Goal: Task Accomplishment & Management: Manage account settings

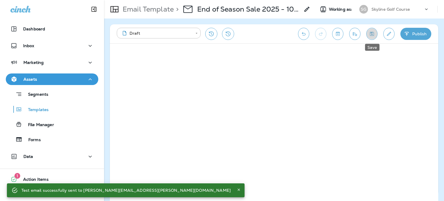
click at [373, 33] on icon "Save" at bounding box center [372, 34] width 6 height 6
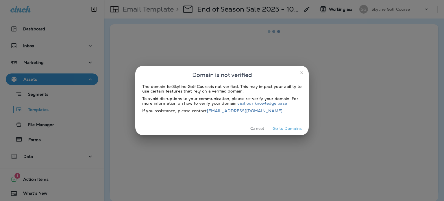
click at [301, 74] on icon "close" at bounding box center [301, 72] width 5 height 5
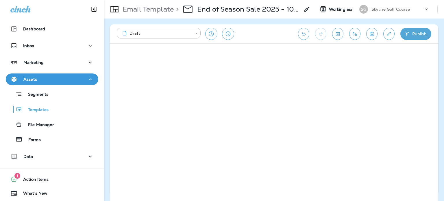
click at [412, 39] on div "**********" at bounding box center [274, 33] width 328 height 19
click at [413, 36] on button "Publish" at bounding box center [415, 34] width 31 height 12
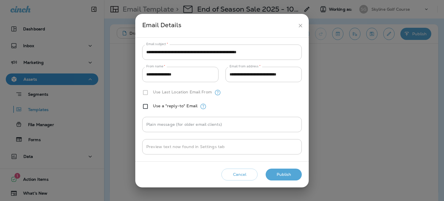
click at [289, 167] on div "Cancel Publish" at bounding box center [222, 174] width 164 height 16
click at [292, 170] on button "Publish" at bounding box center [284, 174] width 36 height 12
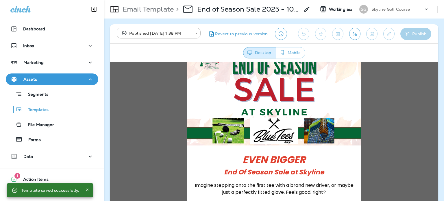
scroll to position [87, 0]
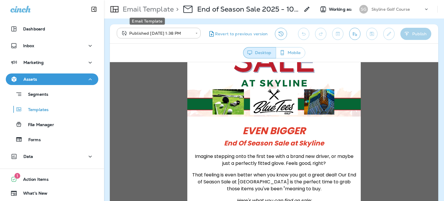
click at [163, 11] on p "Email Template" at bounding box center [146, 9] width 53 height 9
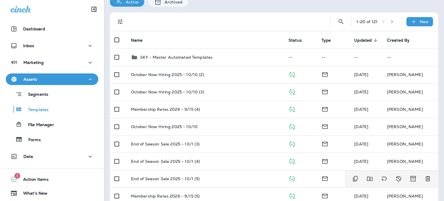
scroll to position [58, 0]
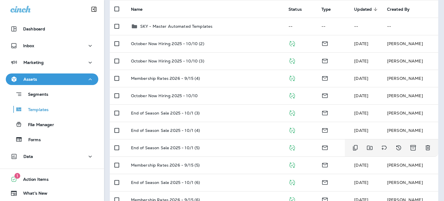
click at [207, 147] on div "End of Season Sale 2025 - 10/1 (5)" at bounding box center [205, 147] width 148 height 5
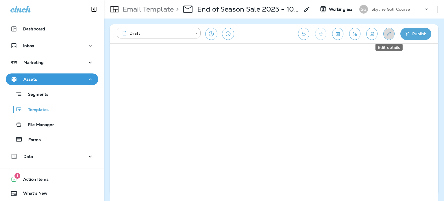
click at [386, 33] on icon "Edit details" at bounding box center [389, 34] width 6 height 6
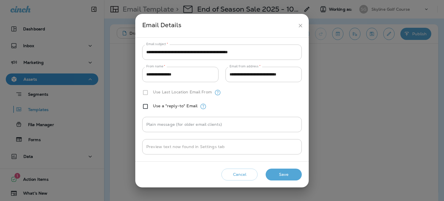
click at [290, 180] on div "Cancel Save" at bounding box center [222, 174] width 164 height 16
click at [288, 173] on button "Save" at bounding box center [284, 174] width 36 height 12
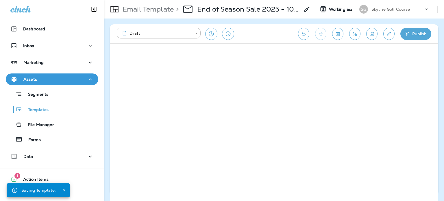
click at [408, 32] on icon "button" at bounding box center [407, 34] width 4 height 4
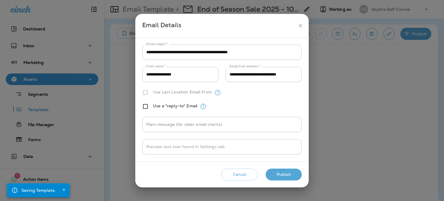
click at [294, 176] on button "Publish" at bounding box center [284, 174] width 36 height 12
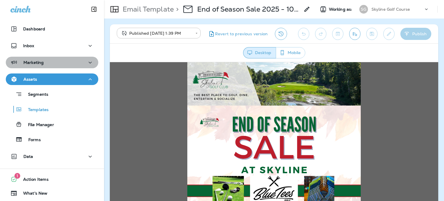
click at [62, 66] on button "Marketing" at bounding box center [52, 63] width 92 height 12
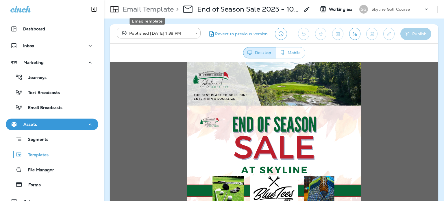
click at [151, 8] on p "Email Template" at bounding box center [146, 9] width 53 height 9
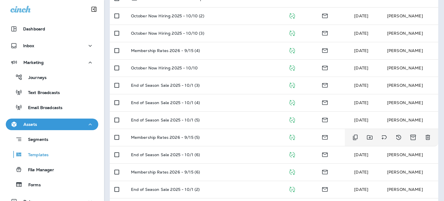
scroll to position [87, 0]
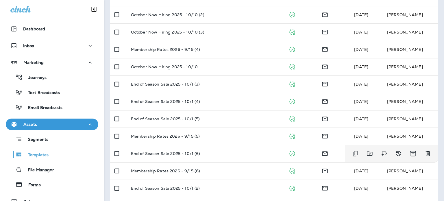
click at [191, 152] on p "End of Season Sale 2025 - 10/1 (6)" at bounding box center [165, 153] width 69 height 5
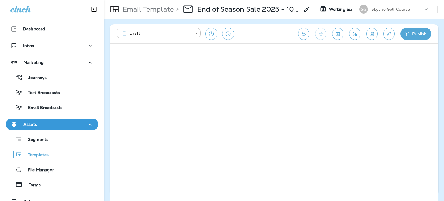
click at [387, 33] on icon "Edit details" at bounding box center [389, 34] width 6 height 6
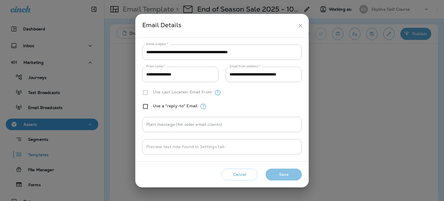
click at [292, 172] on button "Save" at bounding box center [284, 174] width 36 height 12
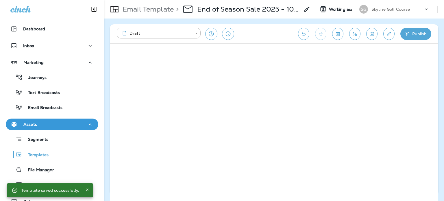
click at [371, 38] on button "Save" at bounding box center [371, 34] width 11 height 12
click at [370, 32] on icon "Save" at bounding box center [372, 34] width 4 height 4
click at [407, 34] on icon "button" at bounding box center [407, 34] width 4 height 4
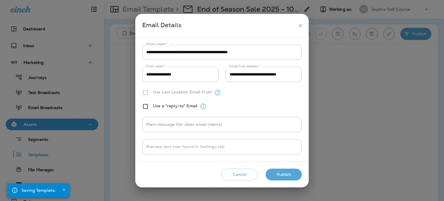
click at [284, 171] on button "Publish" at bounding box center [284, 174] width 36 height 12
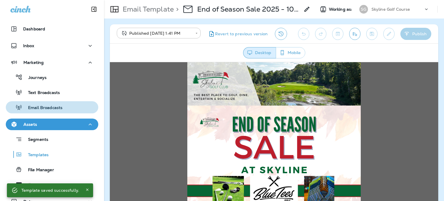
click at [59, 107] on p "Email Broadcasts" at bounding box center [42, 107] width 40 height 5
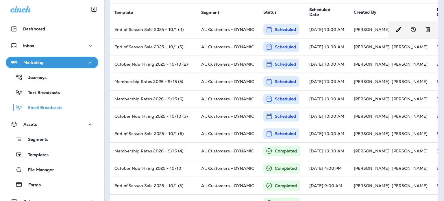
scroll to position [29, 0]
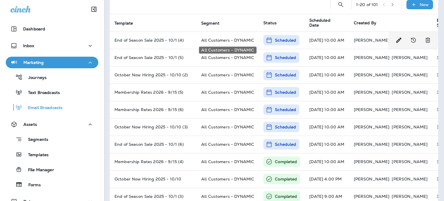
click at [228, 41] on span "All Customers - DYNAMIC" at bounding box center [227, 40] width 53 height 5
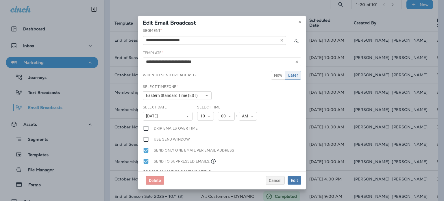
type input "**********"
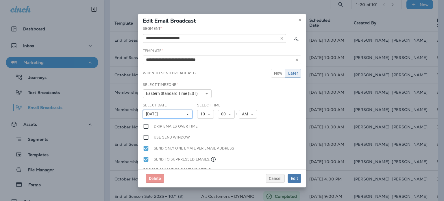
click at [160, 113] on span "[DATE]" at bounding box center [153, 114] width 14 height 5
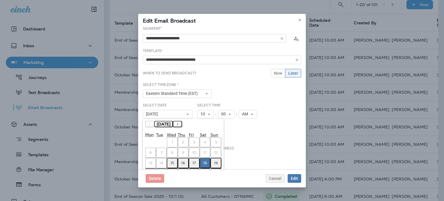
click at [171, 161] on abbr "15" at bounding box center [171, 163] width 3 height 5
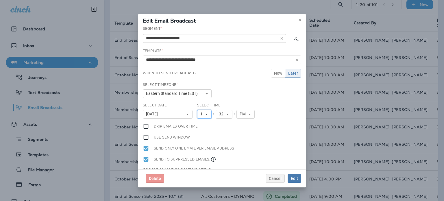
click at [205, 112] on icon at bounding box center [206, 113] width 3 height 3
click at [202, 135] on link "3" at bounding box center [204, 137] width 14 height 7
click at [223, 112] on span "32" at bounding box center [222, 114] width 7 height 5
click at [221, 120] on link "00" at bounding box center [224, 123] width 17 height 7
click at [251, 133] on div "**********" at bounding box center [222, 97] width 168 height 143
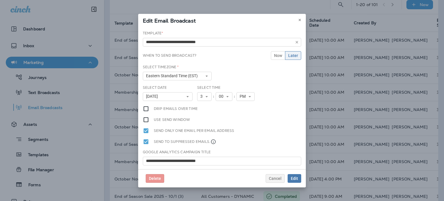
scroll to position [27, 0]
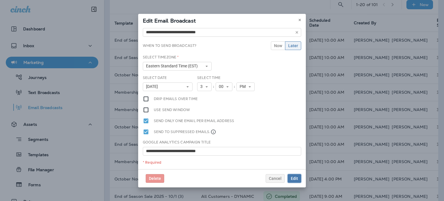
click at [297, 179] on span "Edit" at bounding box center [294, 178] width 7 height 4
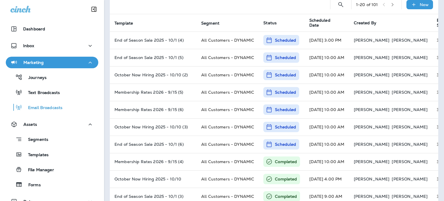
click at [325, 24] on span "Scheduled Date" at bounding box center [324, 23] width 30 height 10
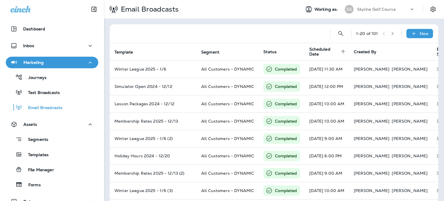
click at [338, 52] on span "Scheduled Date" at bounding box center [324, 52] width 30 height 10
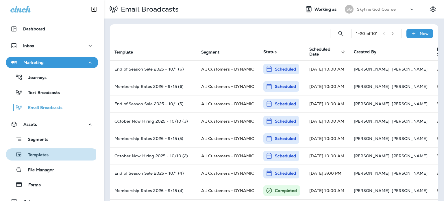
click at [51, 154] on div "Templates" at bounding box center [52, 154] width 88 height 9
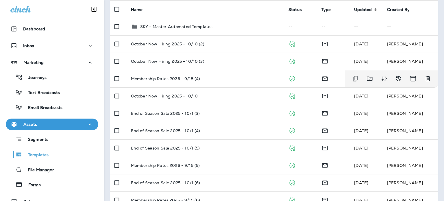
scroll to position [58, 0]
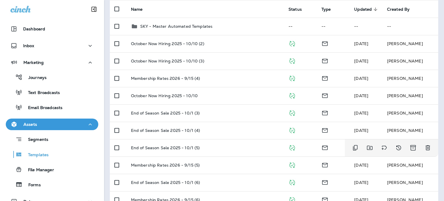
click at [233, 147] on div "End of Season Sale 2025 - 10/1 (5)" at bounding box center [205, 147] width 148 height 5
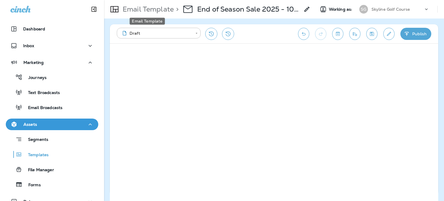
click at [127, 12] on p "Email Template" at bounding box center [146, 9] width 53 height 9
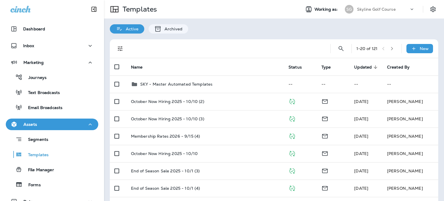
click at [359, 7] on div "Skyline Golf Course" at bounding box center [383, 9] width 52 height 9
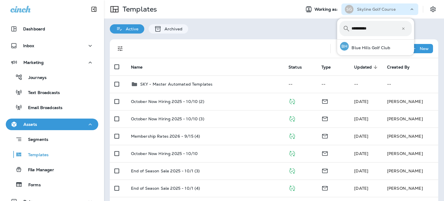
type input "**********"
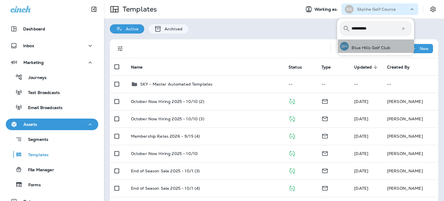
click at [380, 42] on div "BH Blue Hills Golf Club" at bounding box center [364, 46] width 55 height 13
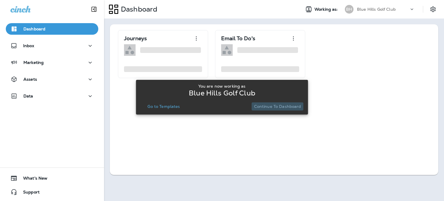
click at [293, 104] on p "Continue to Dashboard" at bounding box center [277, 106] width 47 height 5
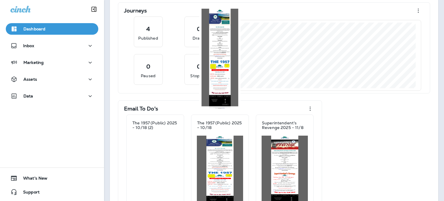
scroll to position [49, 0]
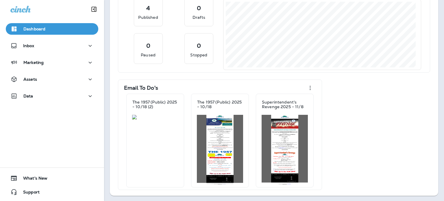
click at [53, 80] on div "Assets" at bounding box center [51, 79] width 83 height 7
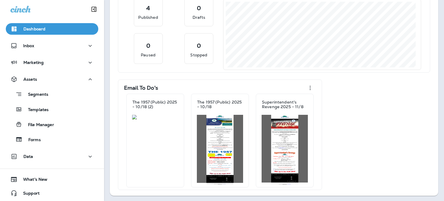
click at [61, 62] on div "Marketing" at bounding box center [51, 62] width 83 height 7
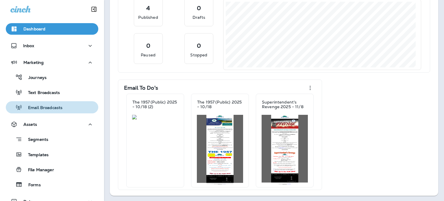
click at [62, 104] on div "Email Broadcasts" at bounding box center [35, 107] width 54 height 9
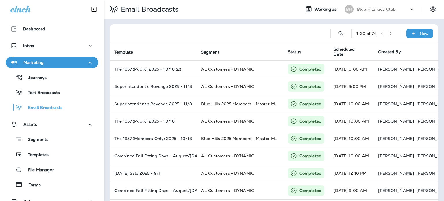
click at [359, 8] on p "Blue Hills Golf Club" at bounding box center [376, 9] width 39 height 5
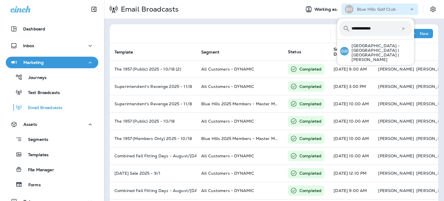
type input "**********"
click at [387, 50] on p "[GEOGRAPHIC_DATA] - [GEOGRAPHIC_DATA] | [GEOGRAPHIC_DATA] | [PERSON_NAME]" at bounding box center [379, 52] width 63 height 18
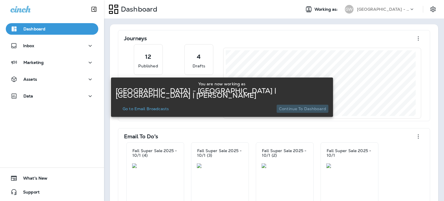
click at [305, 107] on p "Continue to Dashboard" at bounding box center [302, 108] width 47 height 5
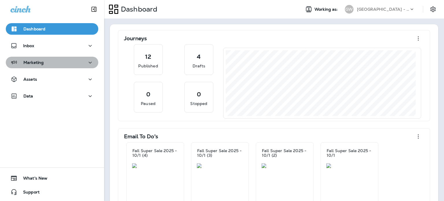
click at [52, 67] on button "Marketing" at bounding box center [52, 63] width 92 height 12
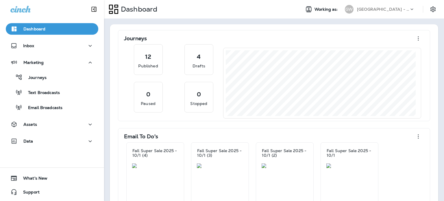
click at [53, 101] on div "Journeys Text Broadcasts Email Broadcasts" at bounding box center [52, 90] width 92 height 45
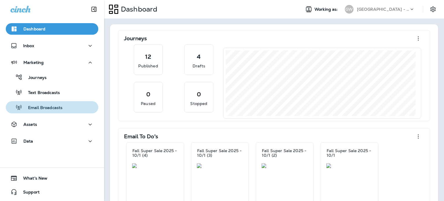
click at [53, 104] on div "Email Broadcasts" at bounding box center [35, 107] width 54 height 9
